Goal: Navigation & Orientation: Find specific page/section

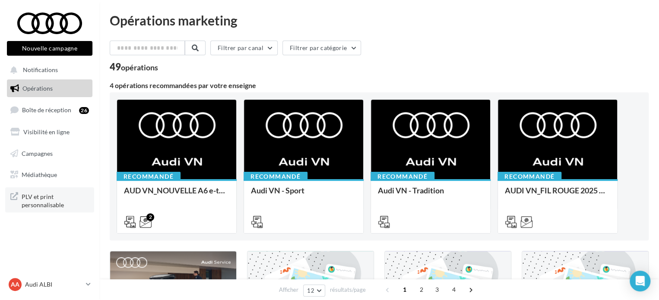
click at [44, 198] on span "PLV et print personnalisable" at bounding box center [55, 200] width 67 height 19
